Goal: Understand process/instructions: Learn about a topic

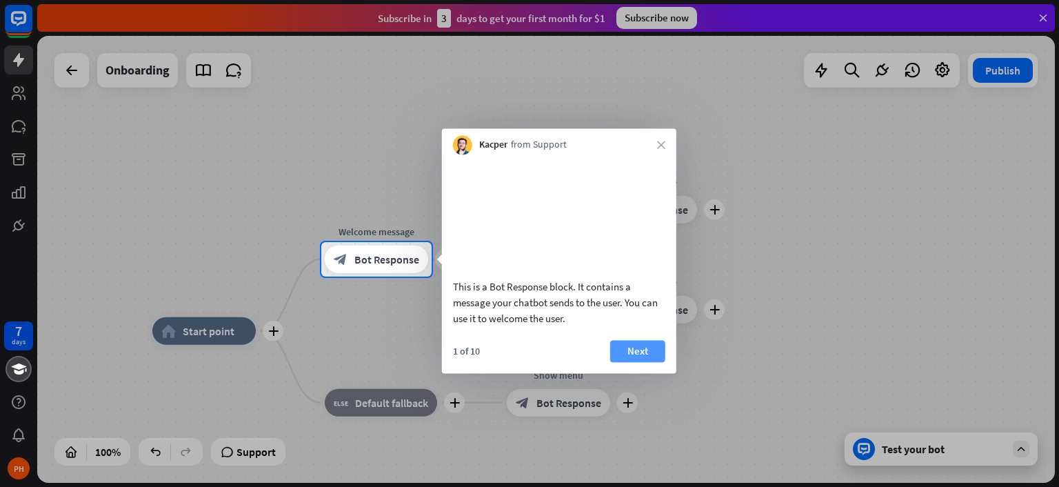
click at [627, 361] on button "Next" at bounding box center [637, 351] width 55 height 22
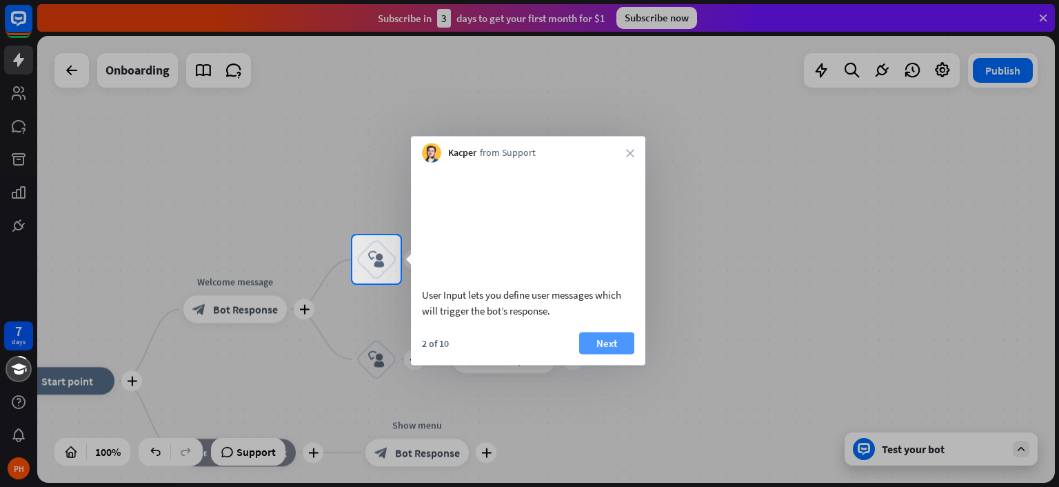
click at [618, 354] on button "Next" at bounding box center [606, 342] width 55 height 22
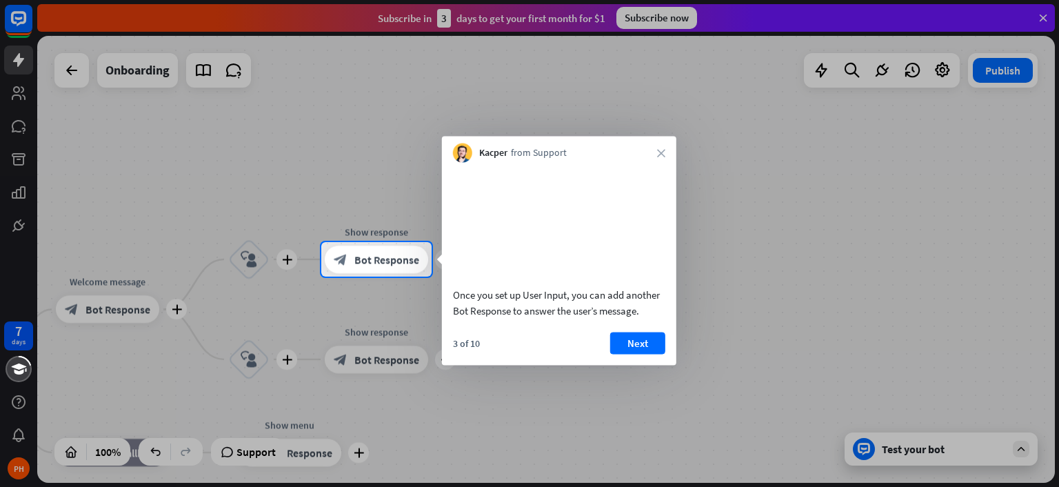
click at [619, 354] on button "Next" at bounding box center [637, 342] width 55 height 22
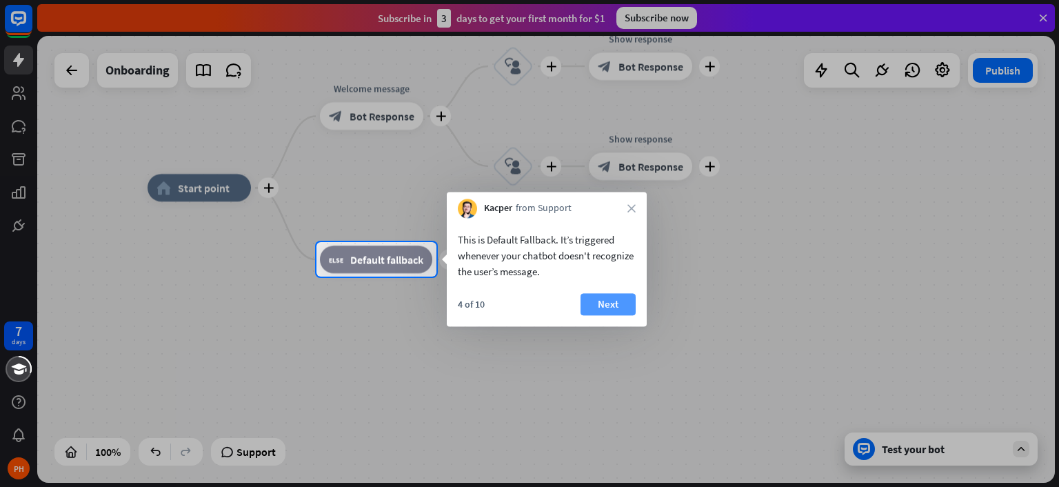
click at [600, 305] on button "Next" at bounding box center [607, 304] width 55 height 22
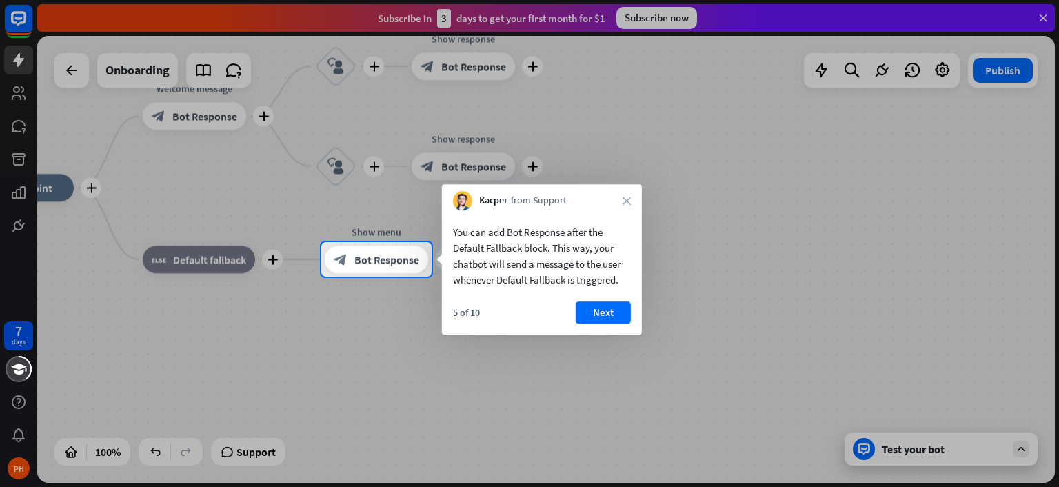
click at [595, 315] on button "Next" at bounding box center [602, 312] width 55 height 22
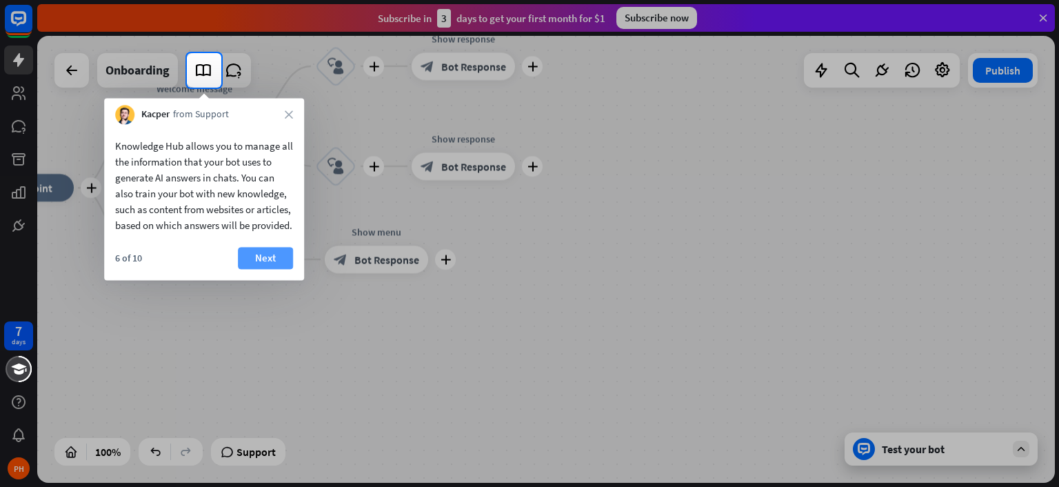
click at [273, 269] on button "Next" at bounding box center [265, 258] width 55 height 22
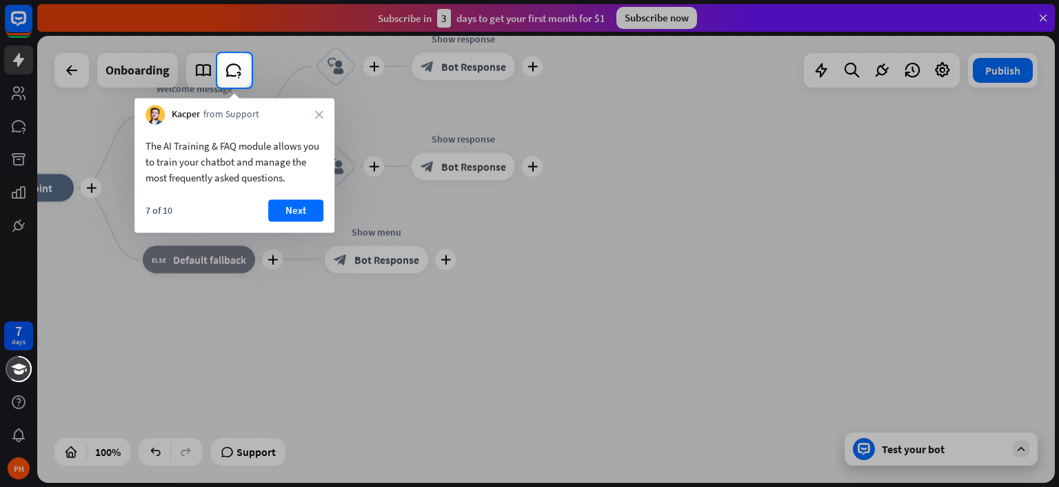
click at [292, 203] on button "Next" at bounding box center [295, 210] width 55 height 22
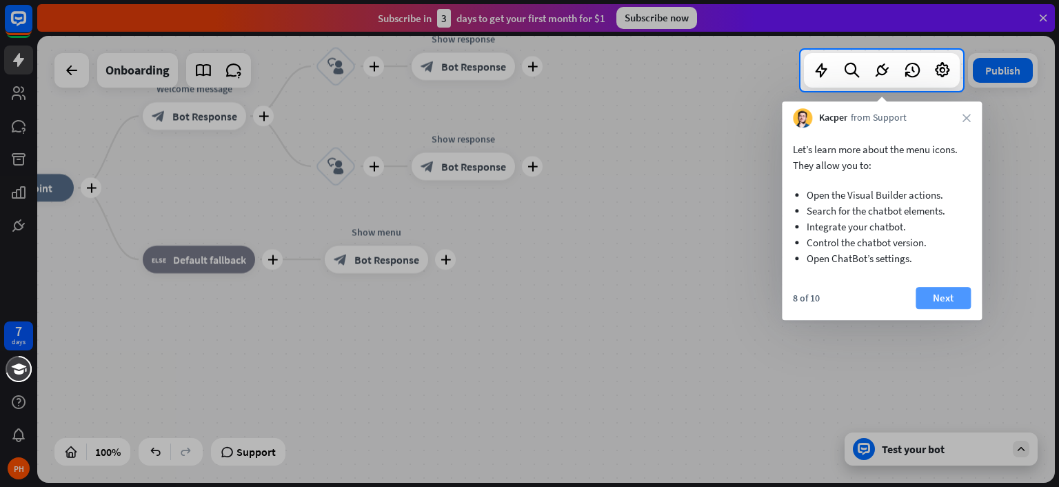
click at [934, 292] on button "Next" at bounding box center [942, 298] width 55 height 22
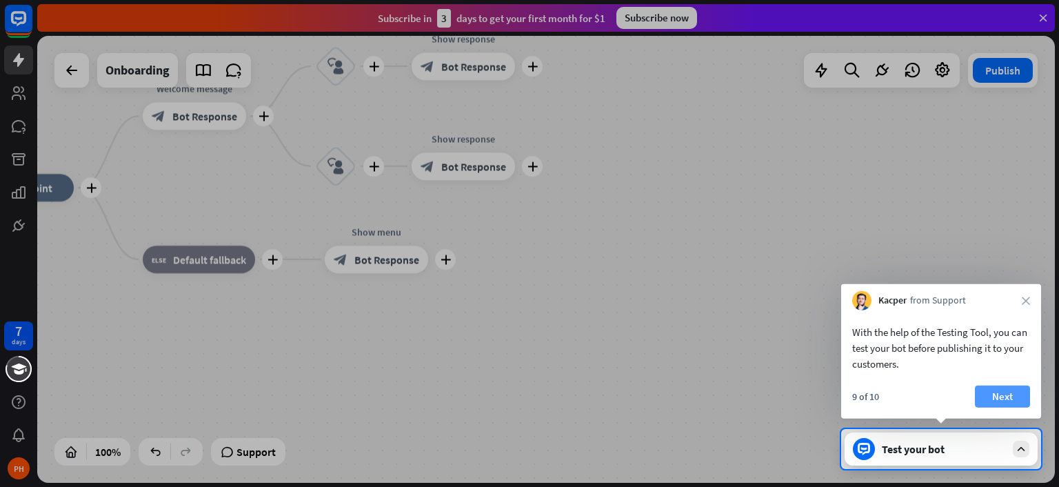
click at [994, 391] on button "Next" at bounding box center [1001, 396] width 55 height 22
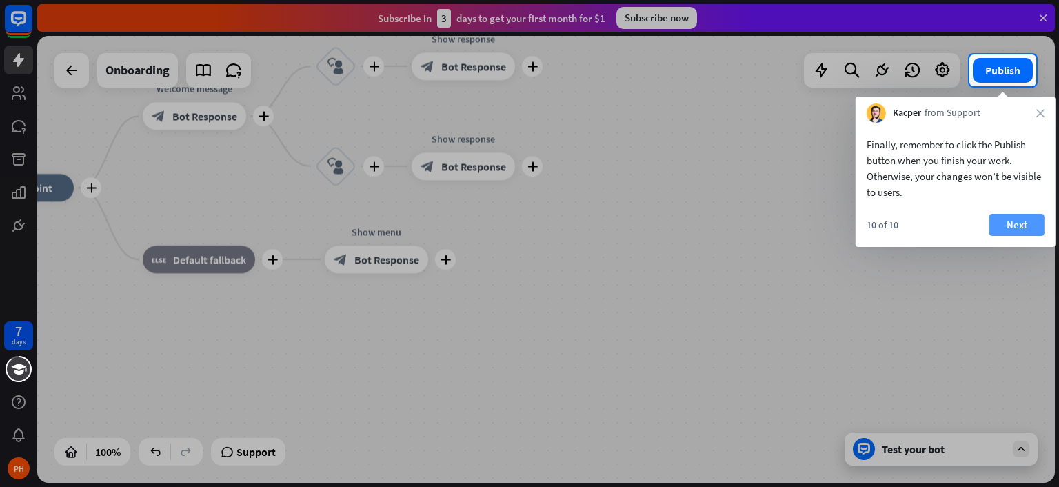
click at [1017, 225] on button "Next" at bounding box center [1016, 225] width 55 height 22
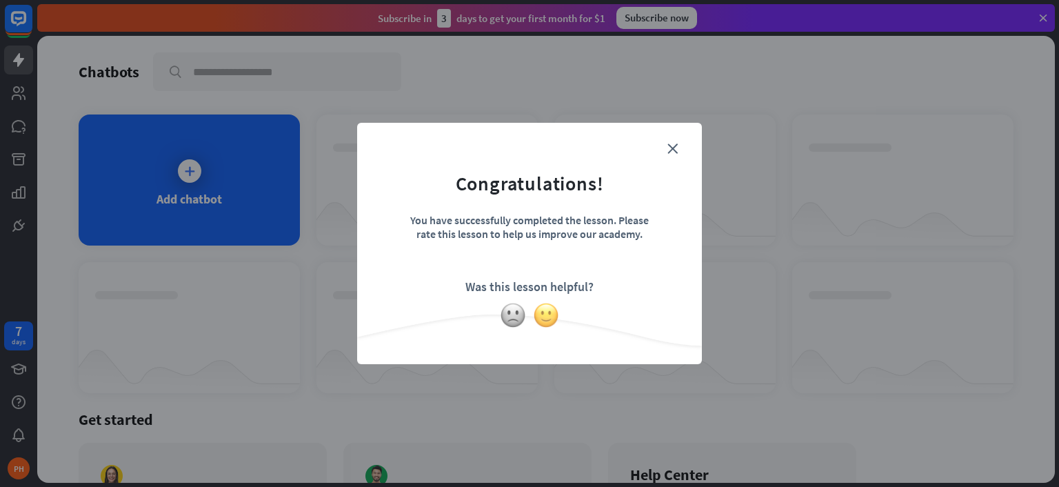
click at [546, 308] on img at bounding box center [546, 315] width 26 height 26
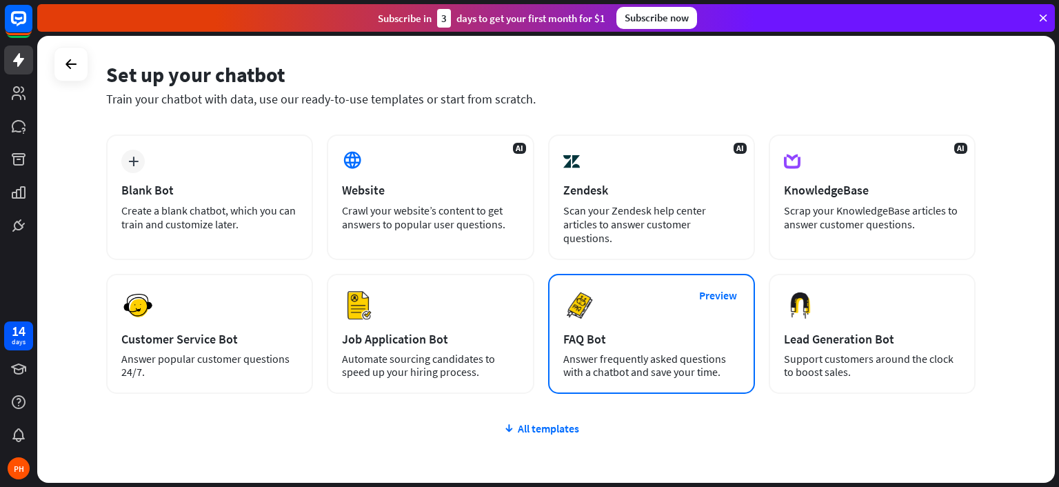
scroll to position [69, 0]
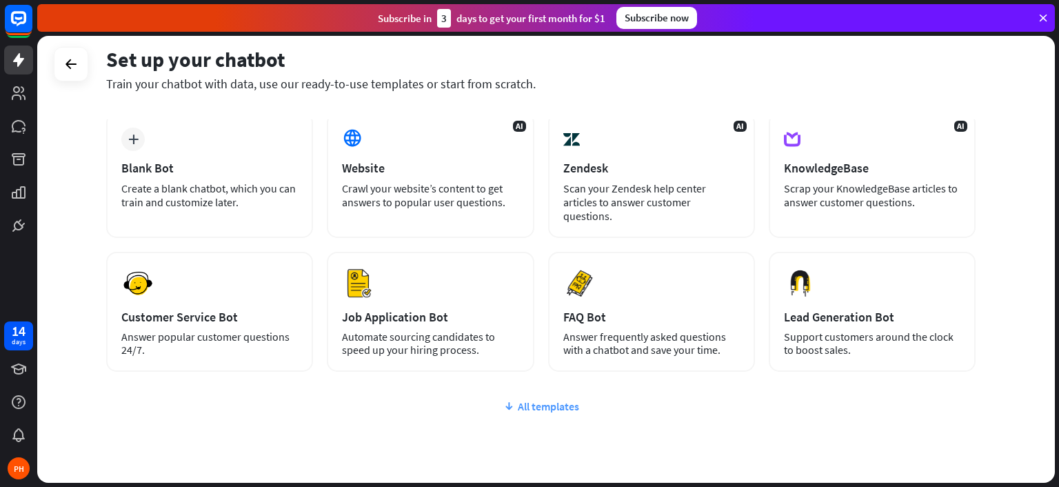
click at [543, 399] on div "All templates" at bounding box center [540, 406] width 869 height 14
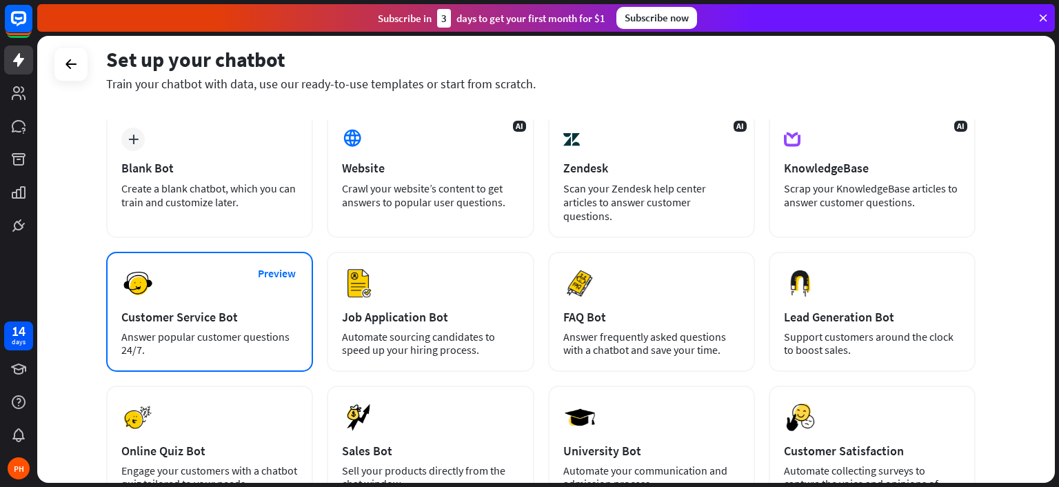
click at [210, 330] on div "Answer popular customer questions 24/7." at bounding box center [209, 343] width 176 height 26
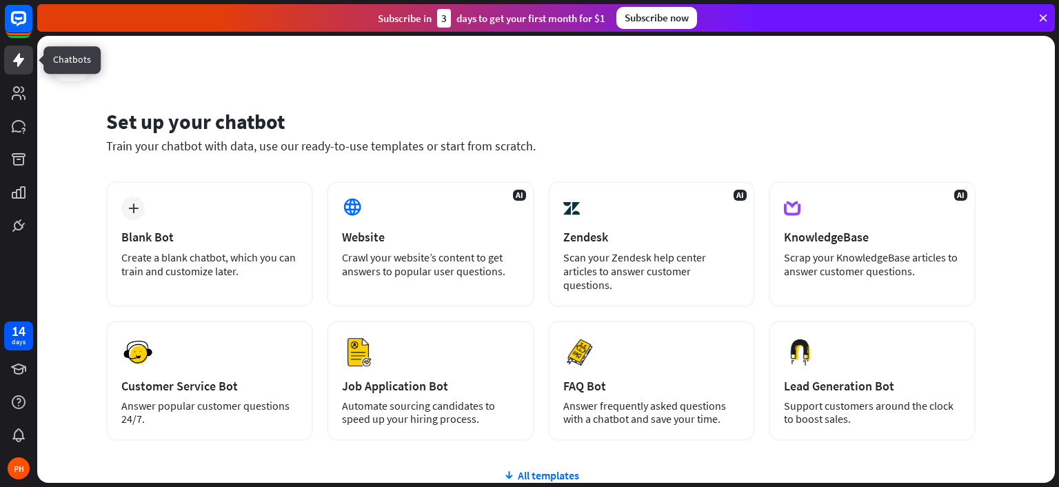
click at [19, 57] on icon at bounding box center [18, 60] width 11 height 14
